Goal: Information Seeking & Learning: Learn about a topic

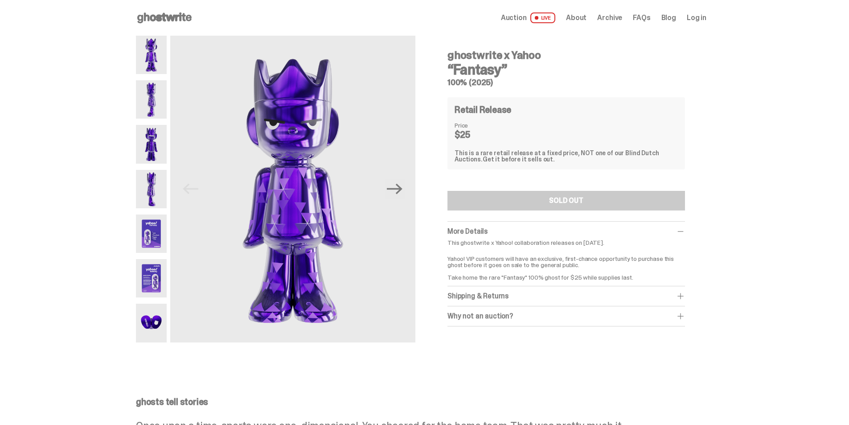
click at [160, 99] on img at bounding box center [151, 99] width 31 height 38
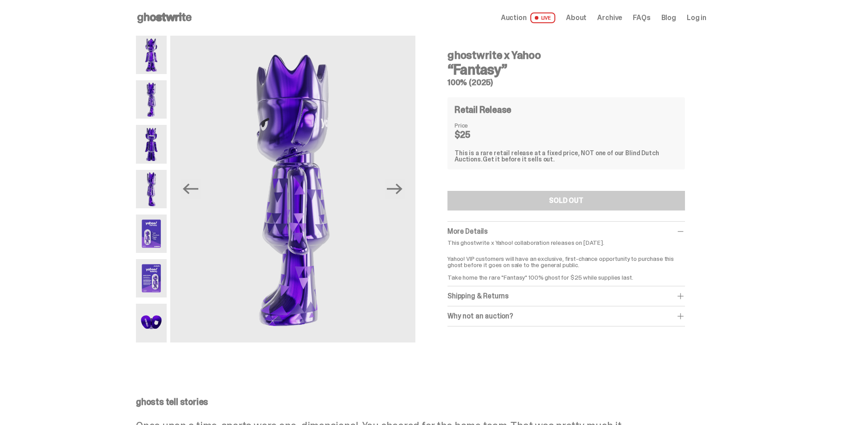
click at [167, 150] on img at bounding box center [151, 144] width 31 height 38
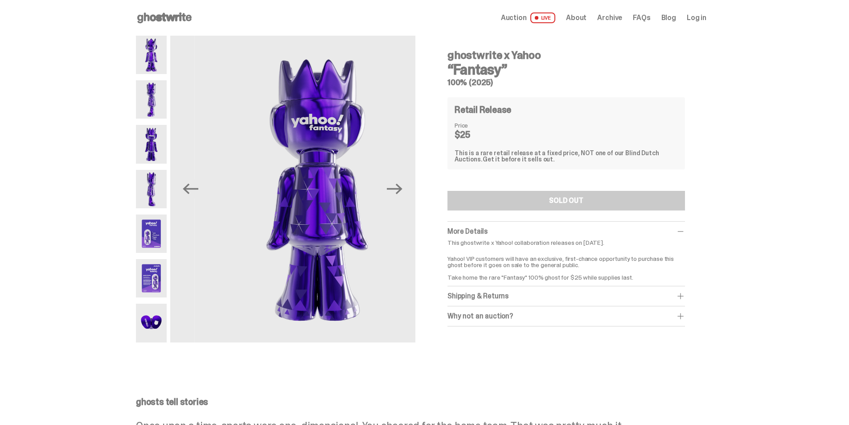
click at [163, 188] on img at bounding box center [151, 189] width 31 height 38
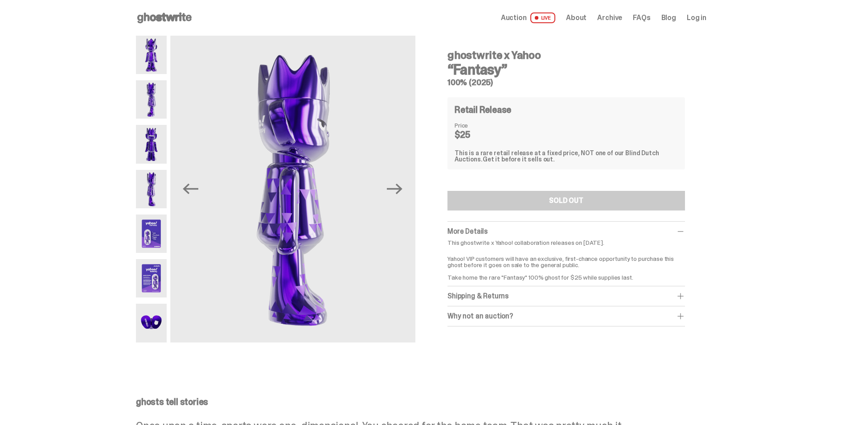
click at [163, 230] on img at bounding box center [151, 233] width 31 height 38
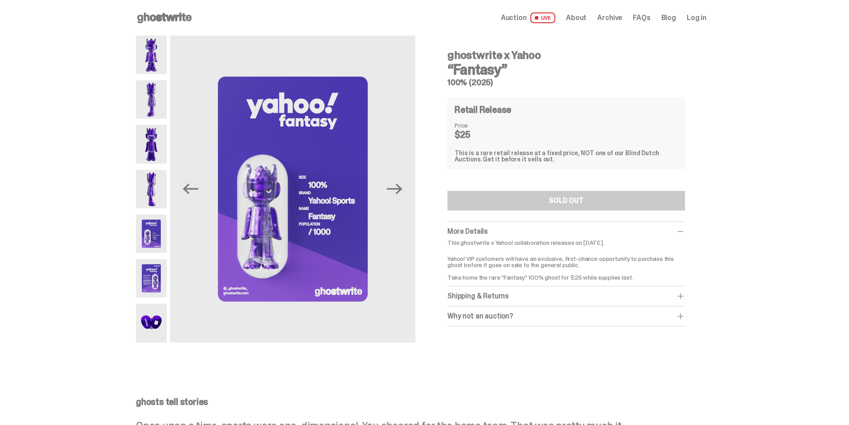
click at [159, 242] on img at bounding box center [151, 233] width 31 height 38
click at [161, 283] on img at bounding box center [151, 278] width 31 height 38
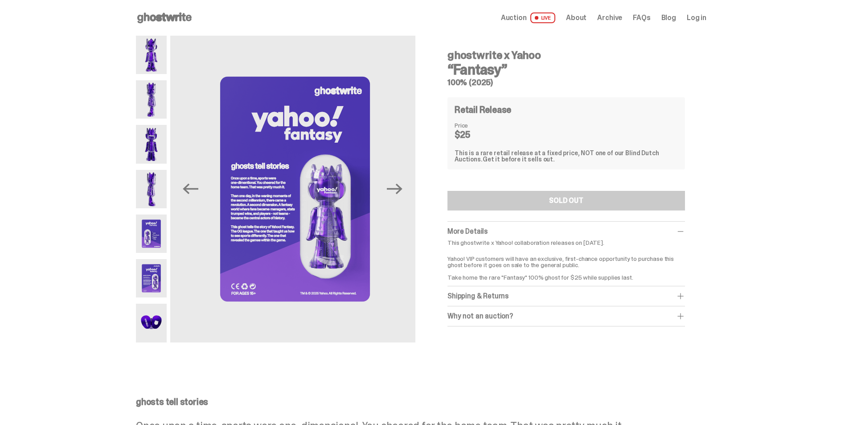
click at [160, 322] on img at bounding box center [151, 322] width 31 height 38
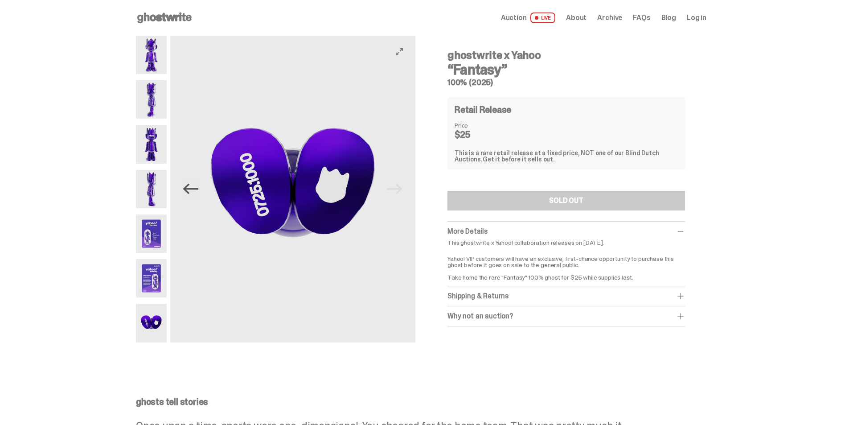
click at [194, 192] on icon "Previous" at bounding box center [191, 189] width 16 height 16
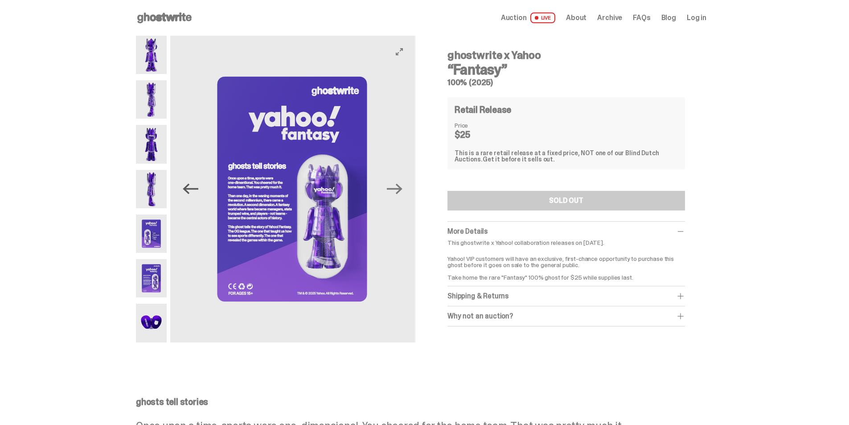
click at [194, 192] on icon "Previous" at bounding box center [191, 189] width 16 height 16
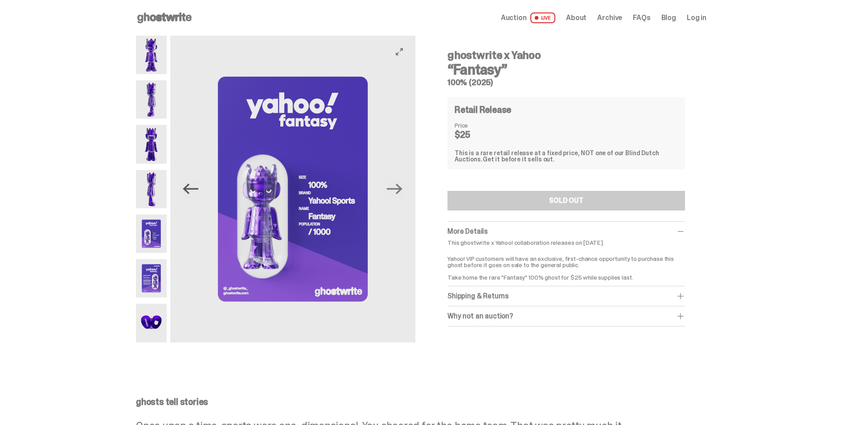
click at [194, 192] on icon "Previous" at bounding box center [191, 189] width 16 height 16
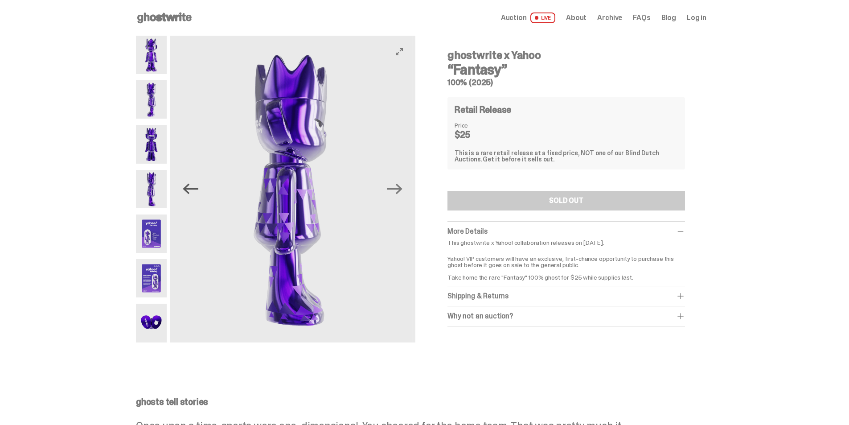
click at [197, 189] on icon "Previous" at bounding box center [191, 189] width 16 height 11
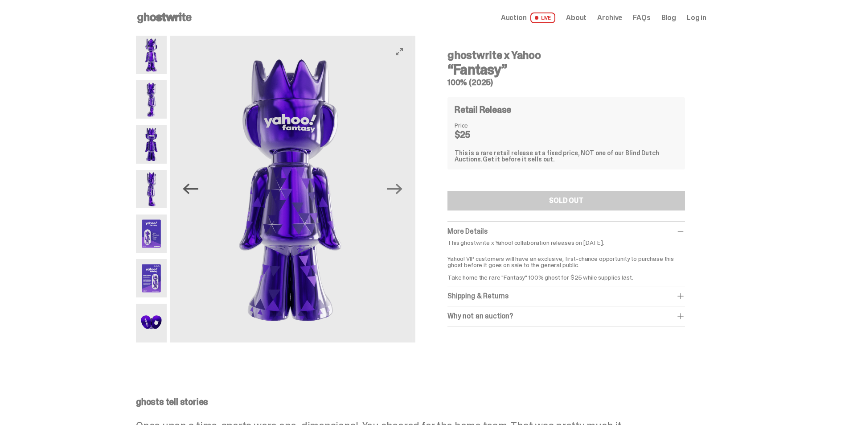
click at [197, 189] on icon "Previous" at bounding box center [191, 189] width 16 height 11
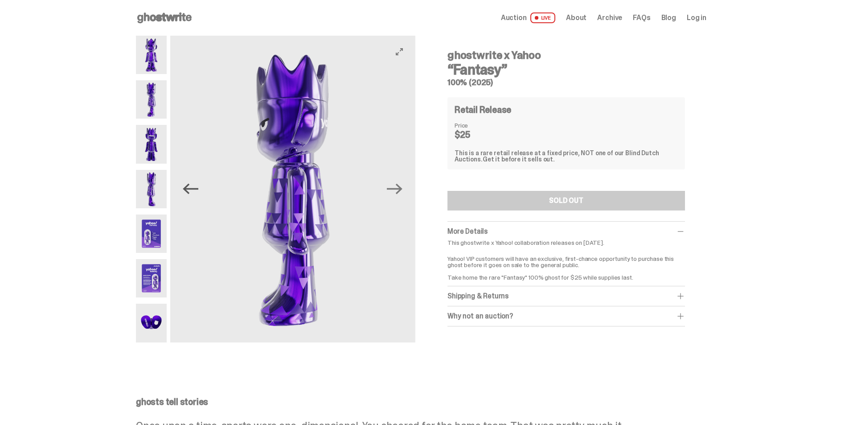
click at [197, 187] on icon "Previous" at bounding box center [191, 189] width 16 height 16
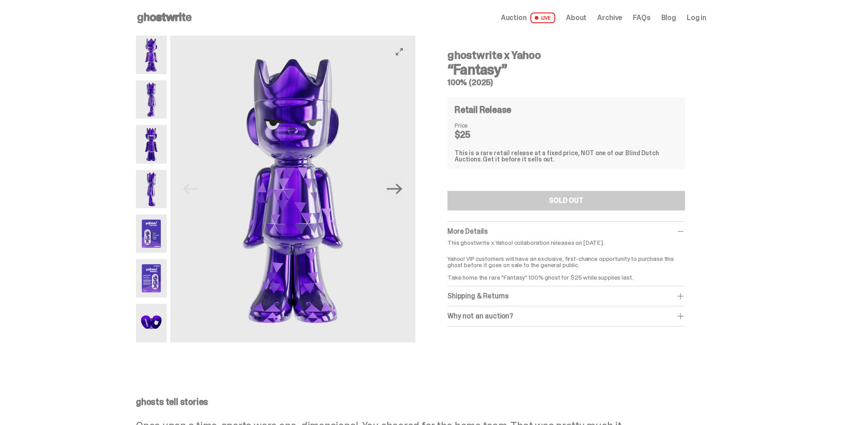
click at [192, 198] on img at bounding box center [292, 189] width 245 height 307
click at [197, 189] on img at bounding box center [292, 189] width 245 height 307
click at [189, 189] on img at bounding box center [292, 189] width 245 height 307
click at [402, 191] on icon "Next" at bounding box center [395, 189] width 16 height 16
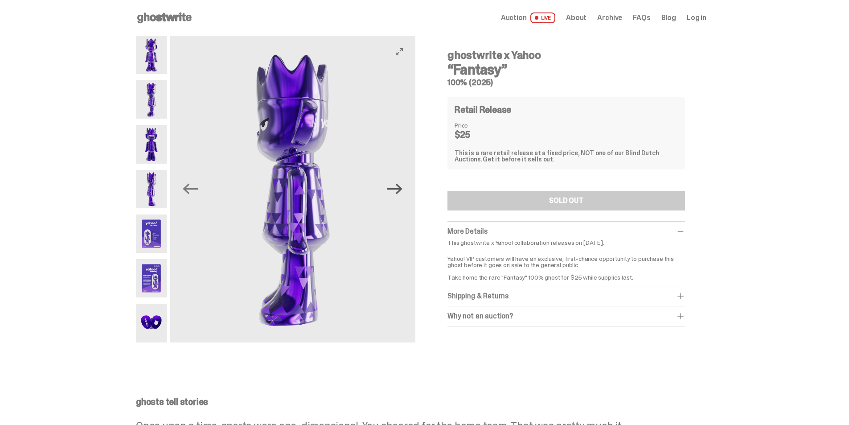
click at [402, 191] on icon "Next" at bounding box center [395, 189] width 16 height 16
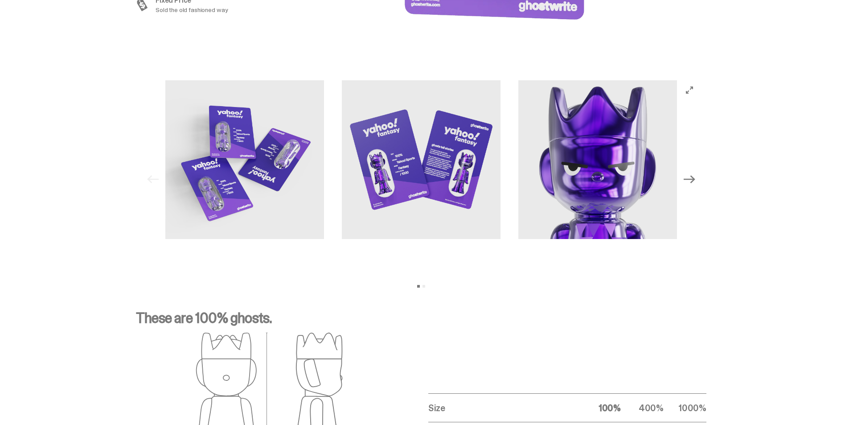
scroll to position [891, 0]
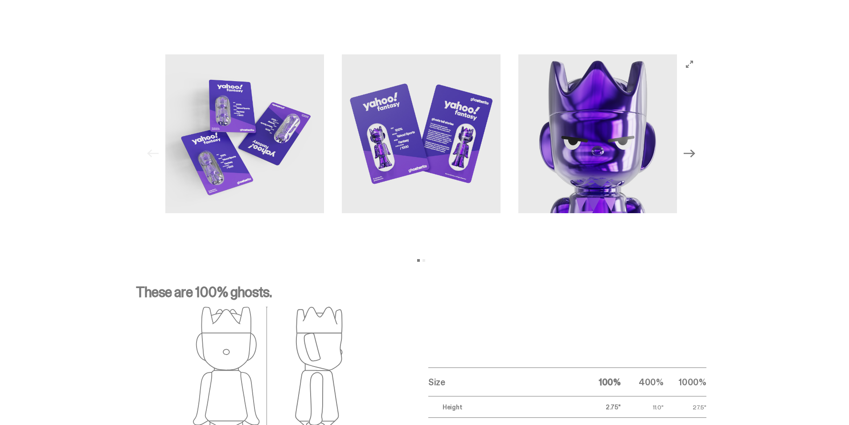
click at [692, 158] on icon "Next" at bounding box center [690, 153] width 12 height 12
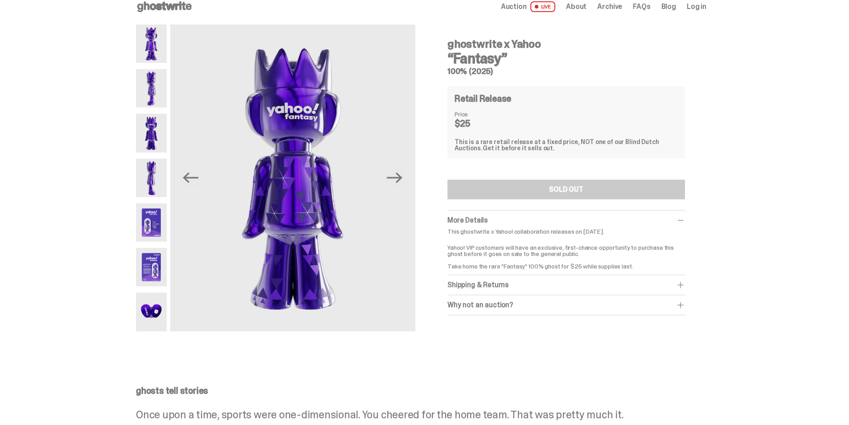
scroll to position [0, 0]
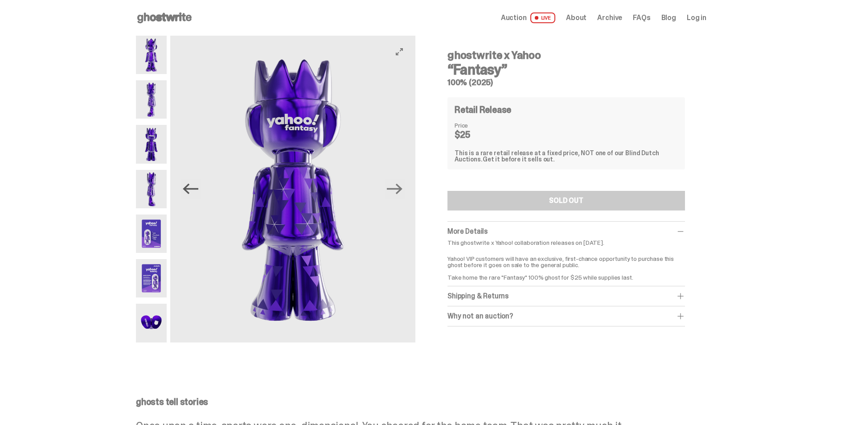
click at [194, 193] on icon "Previous" at bounding box center [191, 189] width 16 height 16
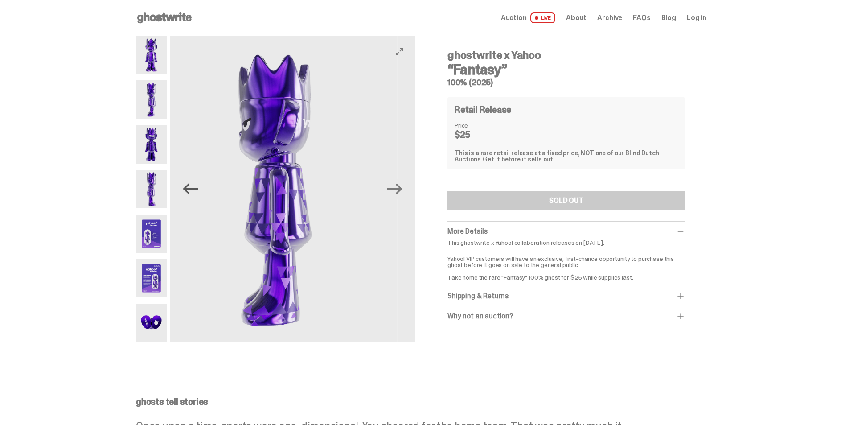
click at [194, 193] on icon "Previous" at bounding box center [191, 189] width 16 height 16
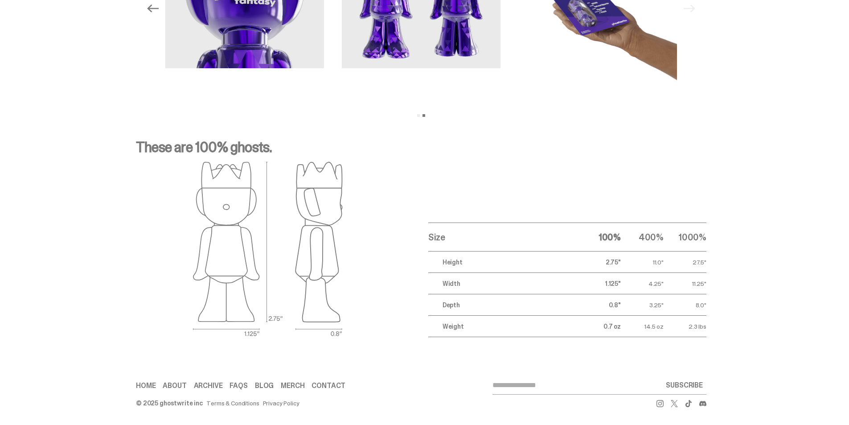
scroll to position [769, 0]
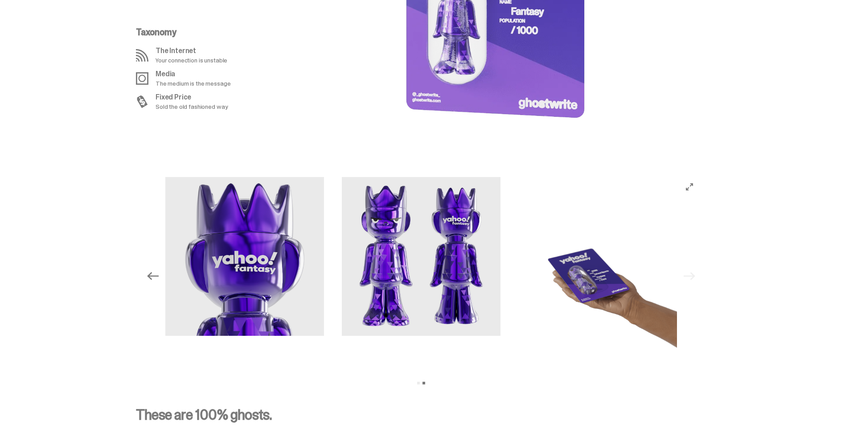
click at [162, 283] on button "Previous" at bounding box center [153, 276] width 20 height 20
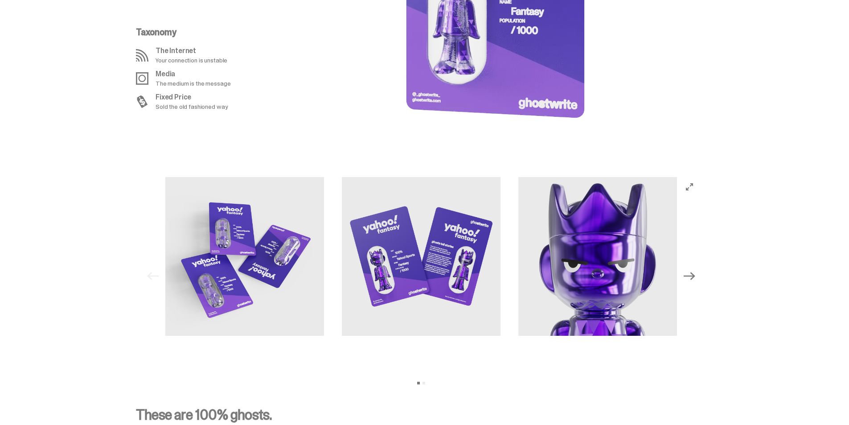
click at [229, 265] on img at bounding box center [244, 256] width 159 height 159
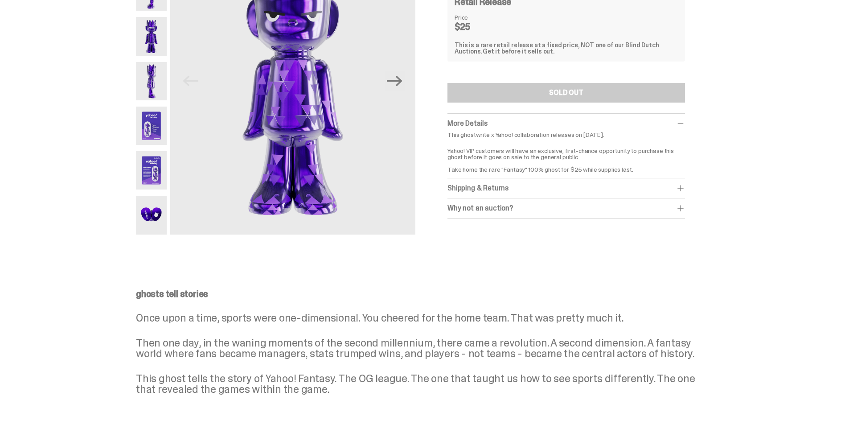
scroll to position [0, 0]
